Goal: Transaction & Acquisition: Purchase product/service

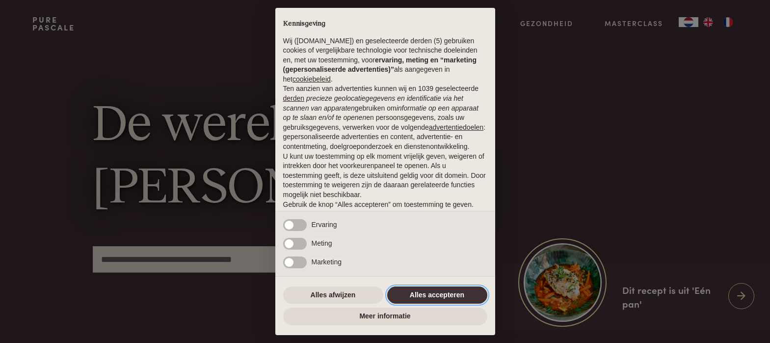
click at [430, 292] on button "Alles accepteren" at bounding box center [437, 295] width 100 height 18
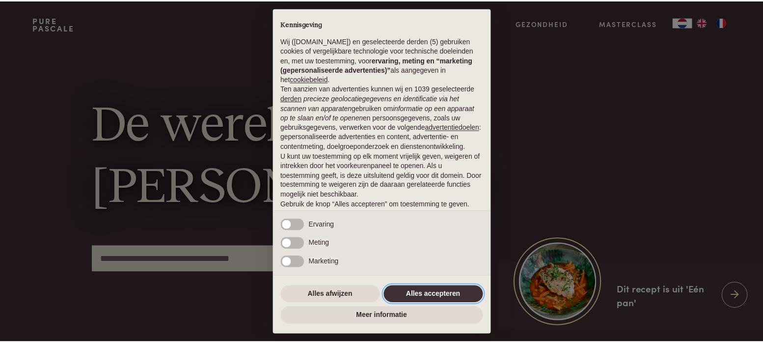
scroll to position [52, 0]
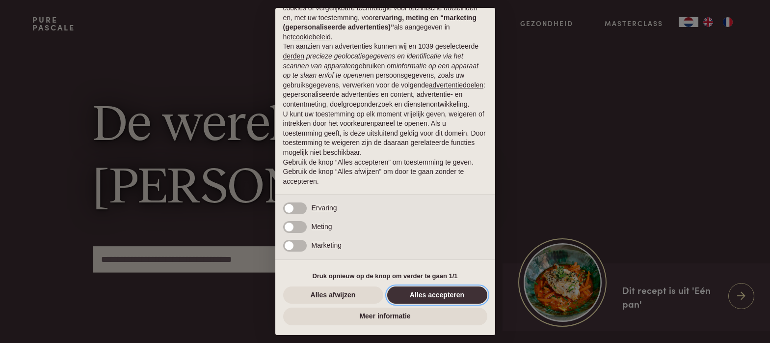
click at [414, 293] on button "Alles accepteren" at bounding box center [437, 295] width 100 height 18
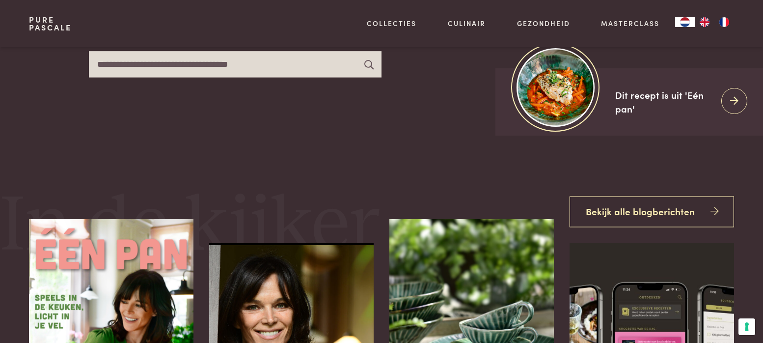
scroll to position [175, 0]
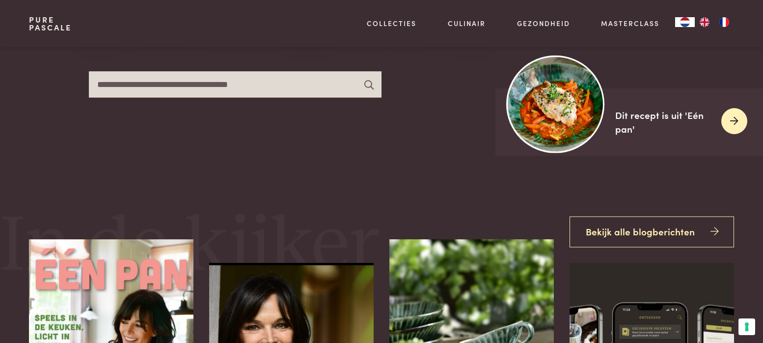
click at [586, 100] on img at bounding box center [555, 104] width 98 height 98
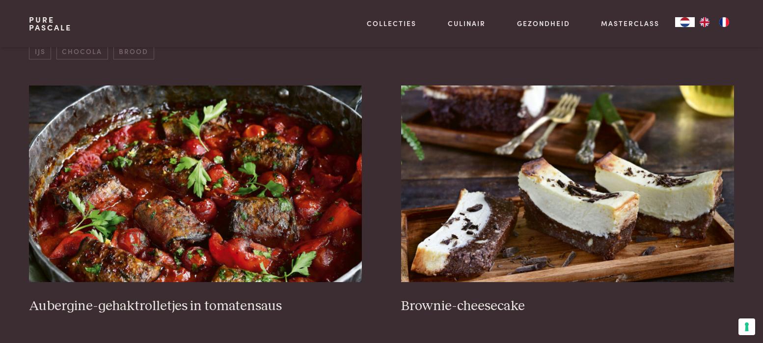
scroll to position [378, 0]
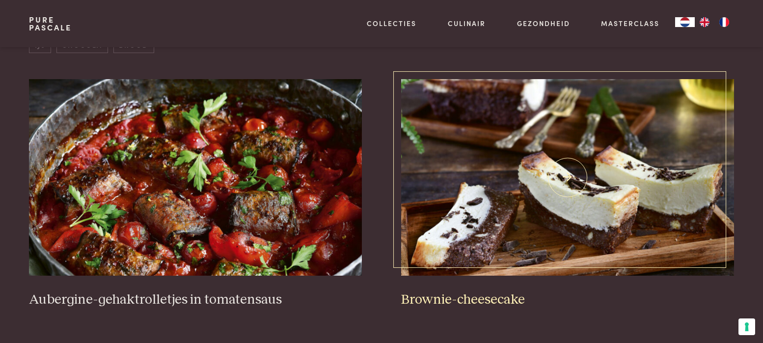
click at [571, 175] on img at bounding box center [567, 177] width 333 height 196
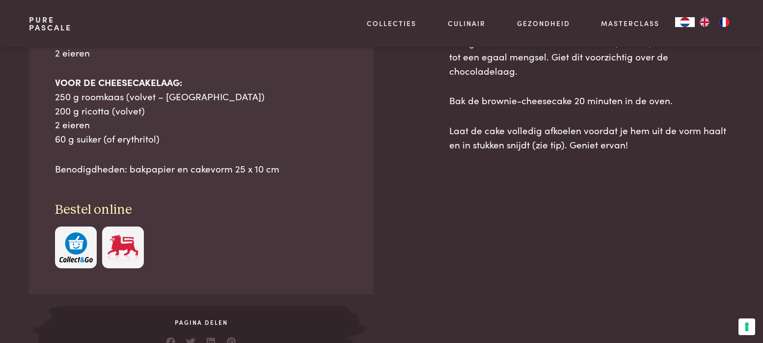
scroll to position [604, 0]
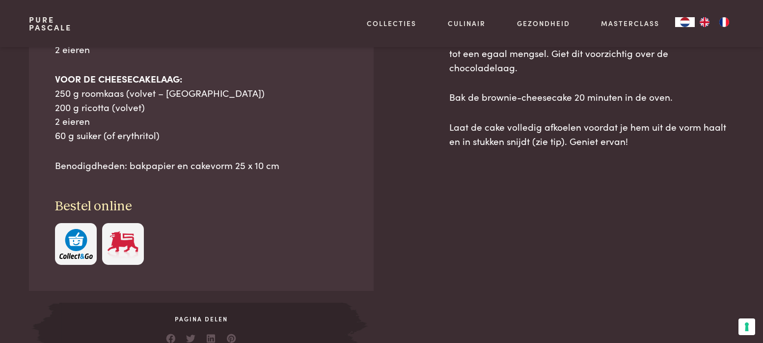
click at [125, 245] on img at bounding box center [122, 244] width 33 height 30
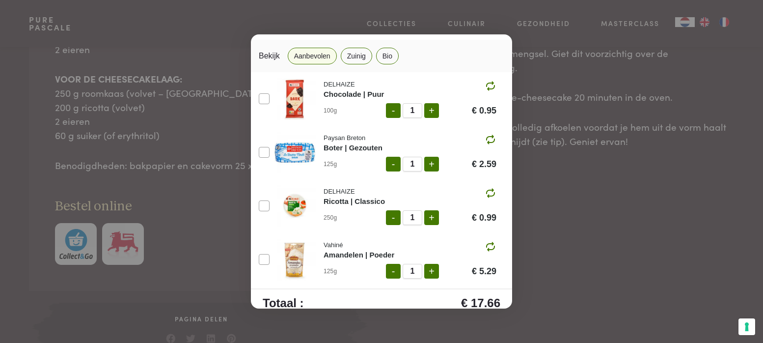
scroll to position [52, 0]
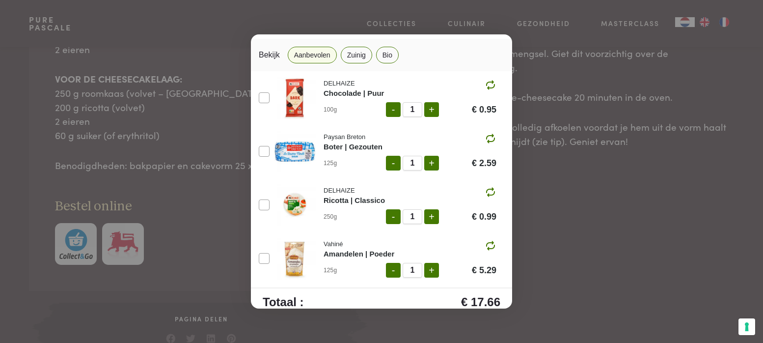
click at [501, 191] on div "DELHAIZE Chocolade | Puur 100g - 1 + € 0.95 Paysan Breton Boter | Gezouten 125g…" at bounding box center [381, 179] width 261 height 216
drag, startPoint x: 501, startPoint y: 191, endPoint x: 504, endPoint y: 200, distance: 8.7
click at [508, 204] on div "Ingrediënten toevoegen aan je winkelmandje 2 porties Bekijk Aanbevolen Zuinig B…" at bounding box center [381, 171] width 261 height 274
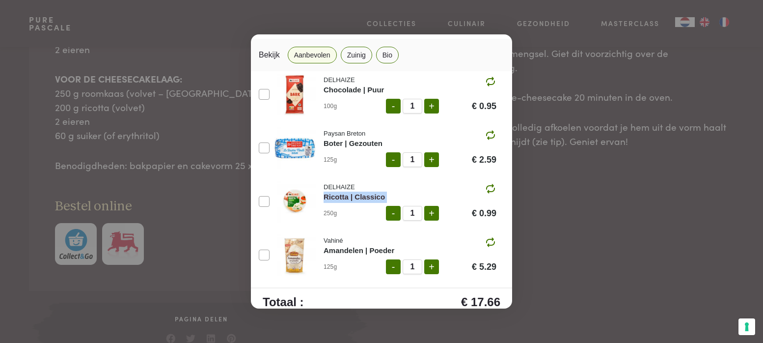
scroll to position [0, 0]
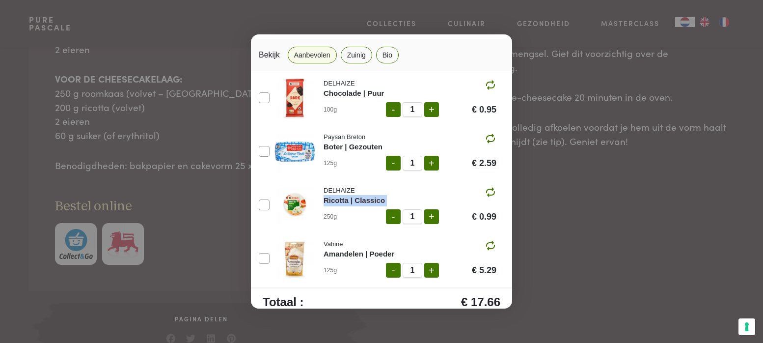
click at [224, 188] on div "Ingrediënten toevoegen aan je winkelmandje 2 porties Bekijk Aanbevolen Zuinig B…" at bounding box center [381, 171] width 763 height 343
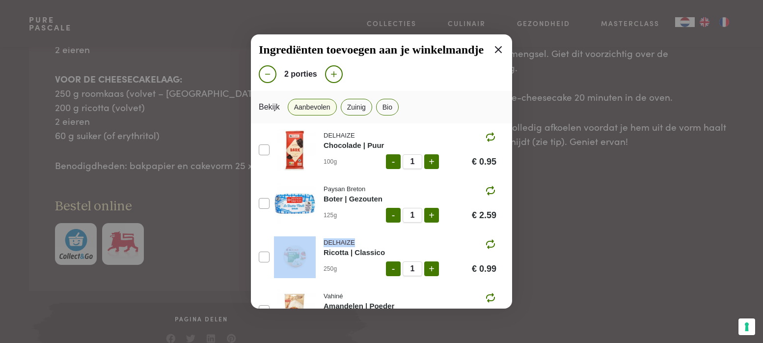
click at [495, 49] on icon at bounding box center [498, 49] width 7 height 7
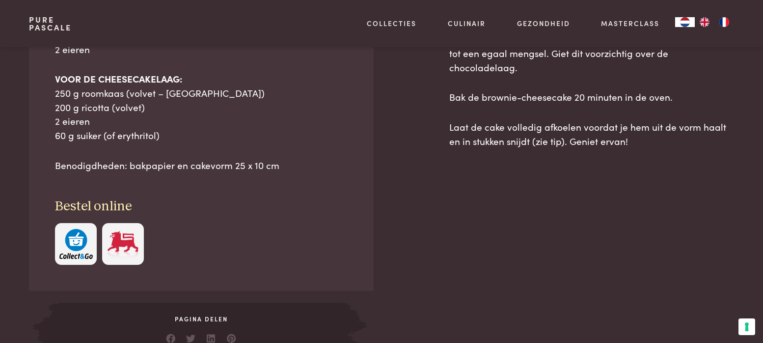
click at [167, 234] on div at bounding box center [201, 244] width 293 height 42
click at [75, 243] on img "button" at bounding box center [75, 244] width 33 height 30
